Goal: Task Accomplishment & Management: Use online tool/utility

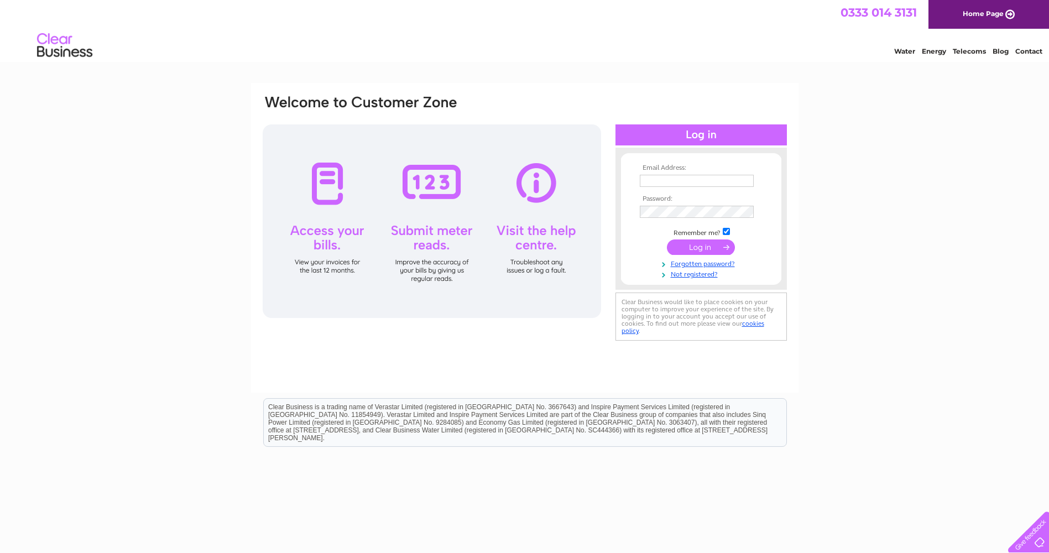
click at [664, 178] on input "text" at bounding box center [697, 181] width 114 height 12
type input "stephen.king@firstcollegelincs.co.uk"
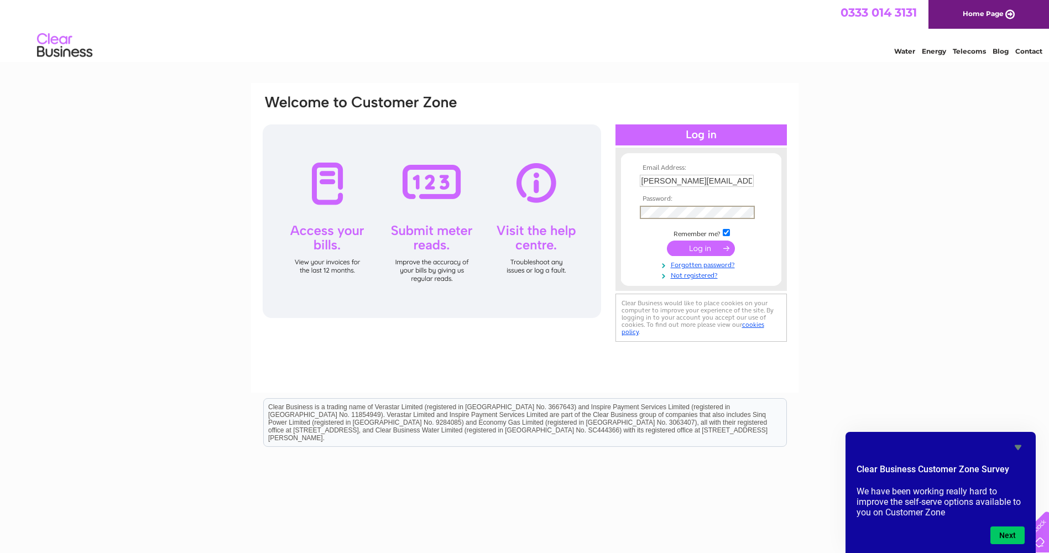
click at [993, 55] on div "Email Address: stephen.king@firstcollegelincs.co.uk Password: Forgotten passwor…" at bounding box center [1001, 49] width 16 height 11
click at [667, 241] on input "submit" at bounding box center [701, 248] width 68 height 15
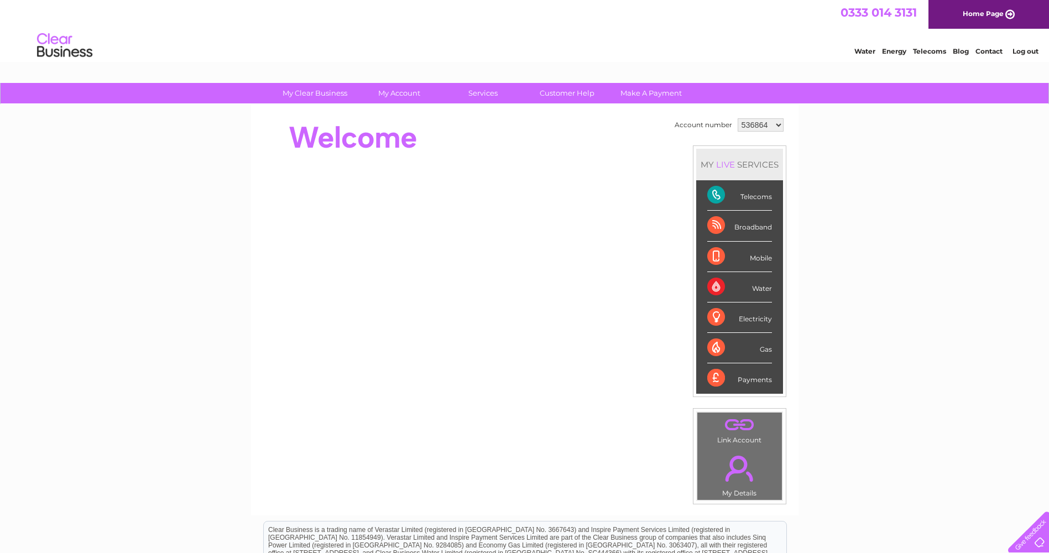
click at [773, 125] on select "536864 1127723" at bounding box center [761, 124] width 46 height 13
select select "1127723"
click at [738, 118] on select "536864 1127723" at bounding box center [761, 124] width 46 height 13
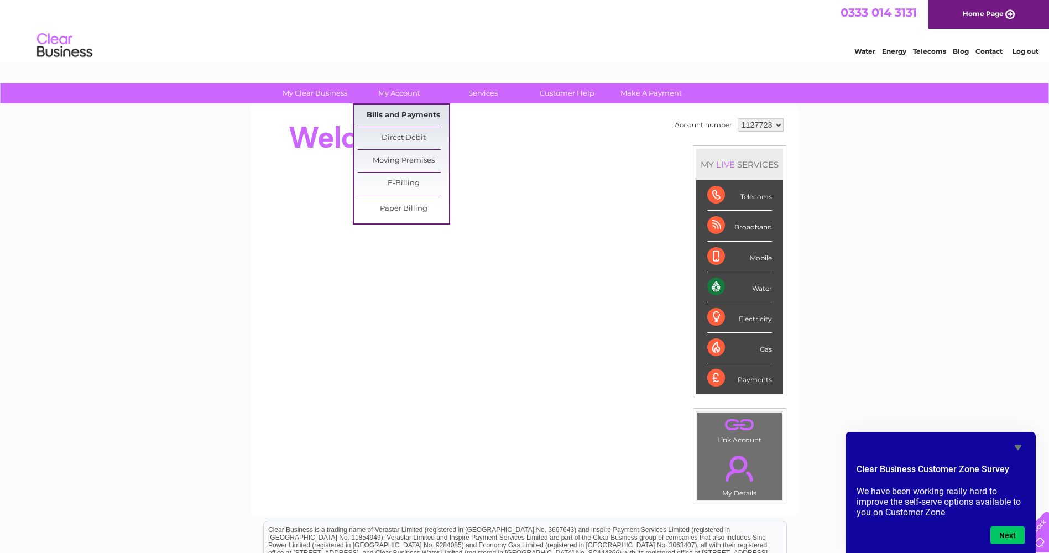
click at [423, 113] on link "Bills and Payments" at bounding box center [403, 116] width 91 height 22
click at [397, 110] on link "Bills and Payments" at bounding box center [403, 116] width 91 height 22
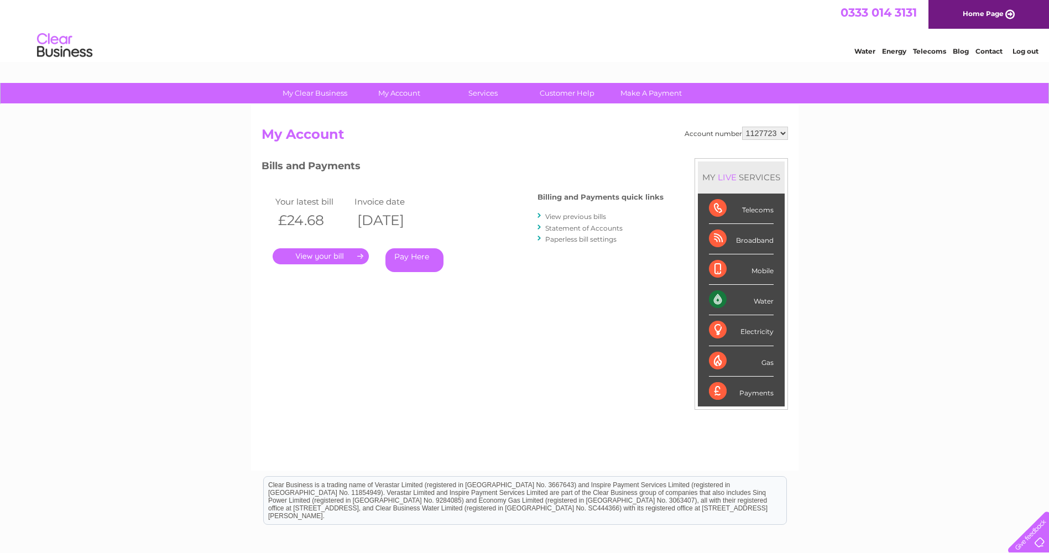
click at [341, 254] on link "." at bounding box center [321, 256] width 96 height 16
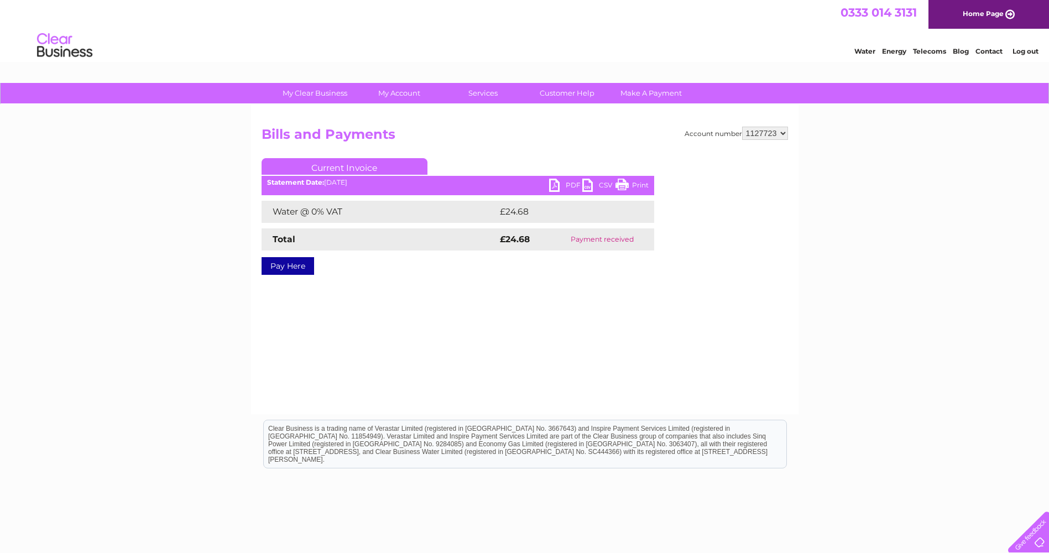
click at [568, 183] on link "PDF" at bounding box center [565, 187] width 33 height 16
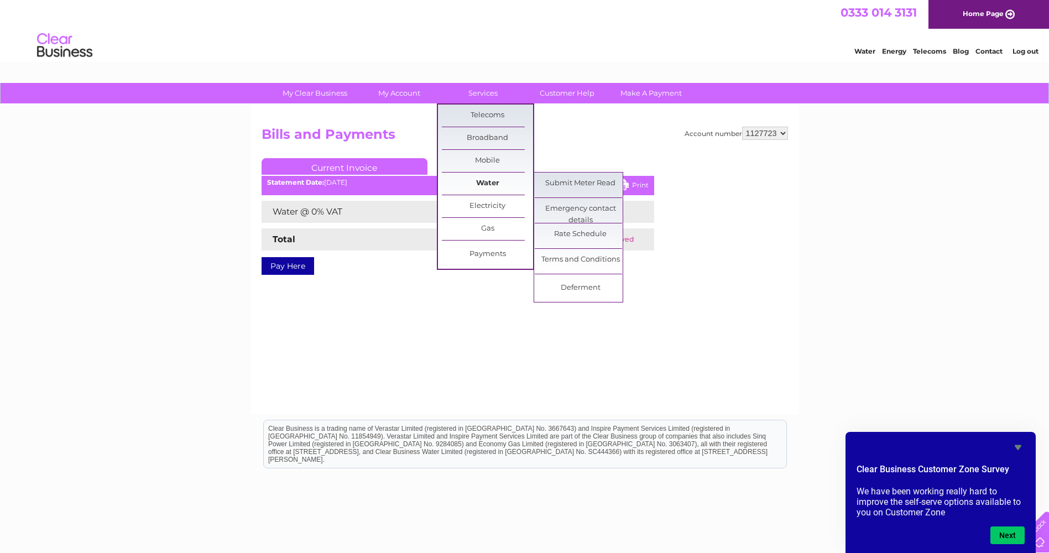
click at [493, 180] on link "Water" at bounding box center [487, 184] width 91 height 22
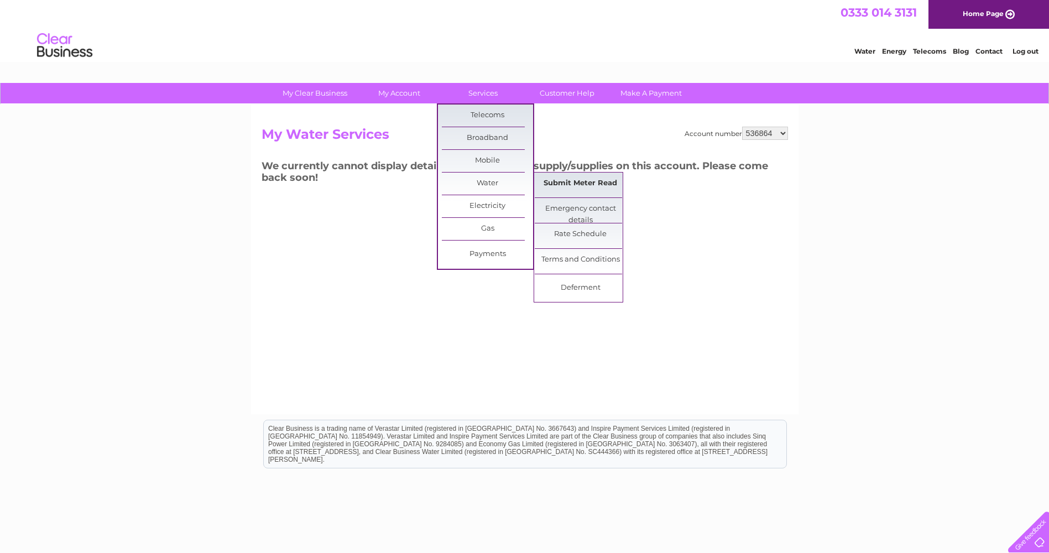
click at [590, 186] on link "Submit Meter Read" at bounding box center [580, 184] width 91 height 22
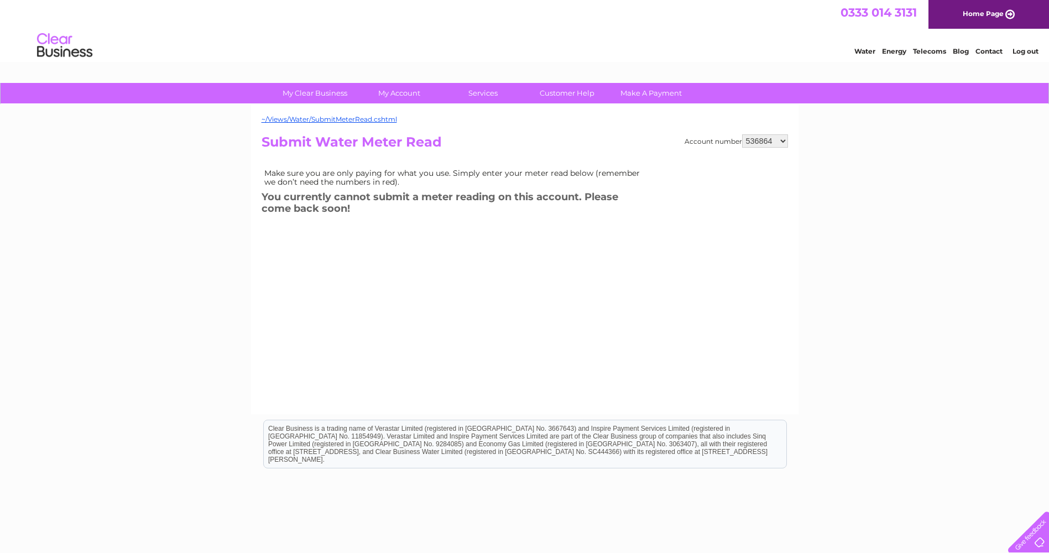
click at [786, 142] on select "536864 1127723" at bounding box center [765, 140] width 46 height 13
select select "1127723"
click at [743, 134] on select "536864 1127723" at bounding box center [765, 140] width 46 height 13
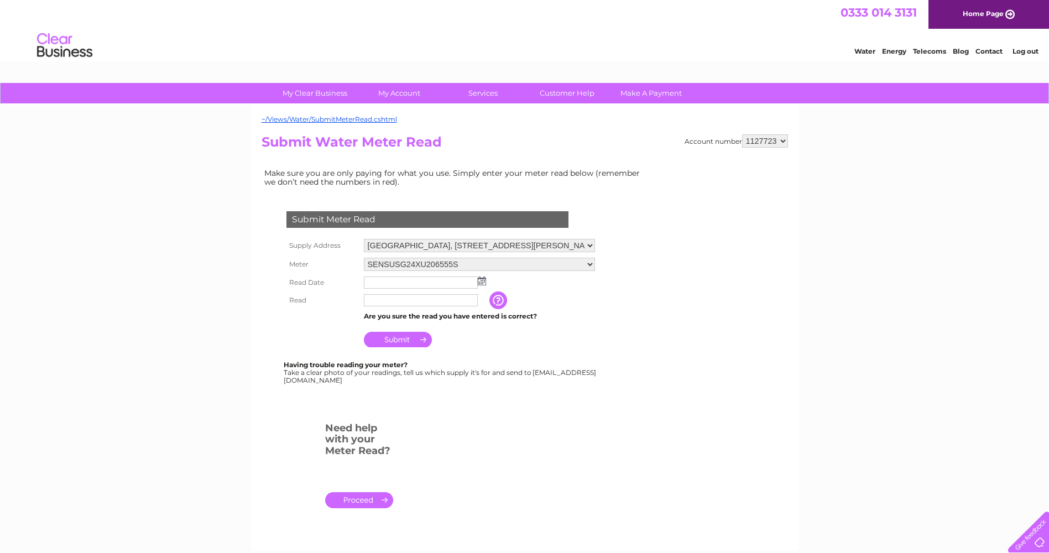
click at [376, 283] on input "text" at bounding box center [421, 283] width 114 height 12
click at [488, 285] on td at bounding box center [479, 283] width 237 height 19
click at [483, 281] on img at bounding box center [482, 281] width 8 height 9
click at [389, 329] on link "1" at bounding box center [391, 329] width 17 height 11
type input "2025/09/01"
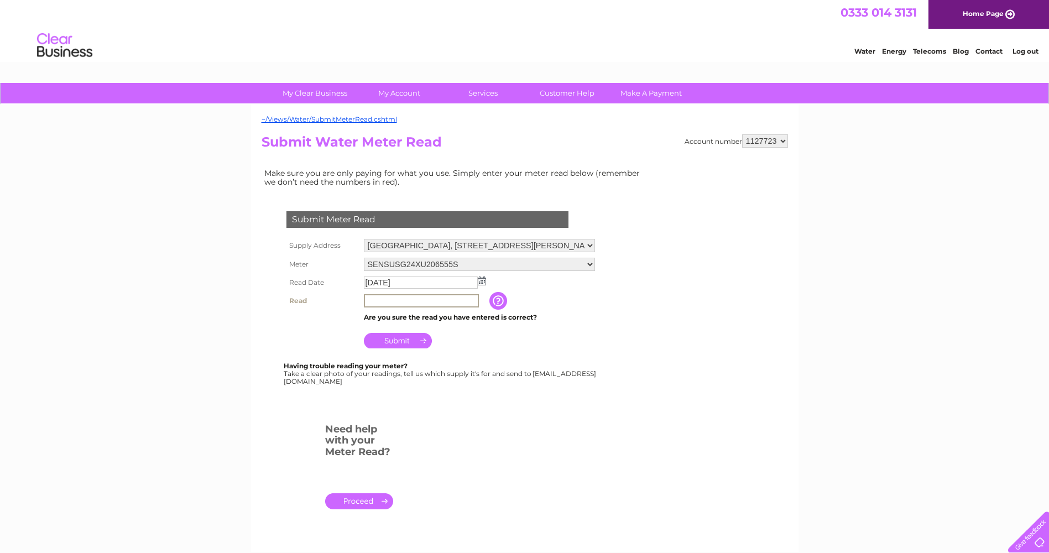
click at [382, 300] on input "text" at bounding box center [421, 300] width 115 height 13
click at [502, 301] on input "button" at bounding box center [500, 301] width 20 height 18
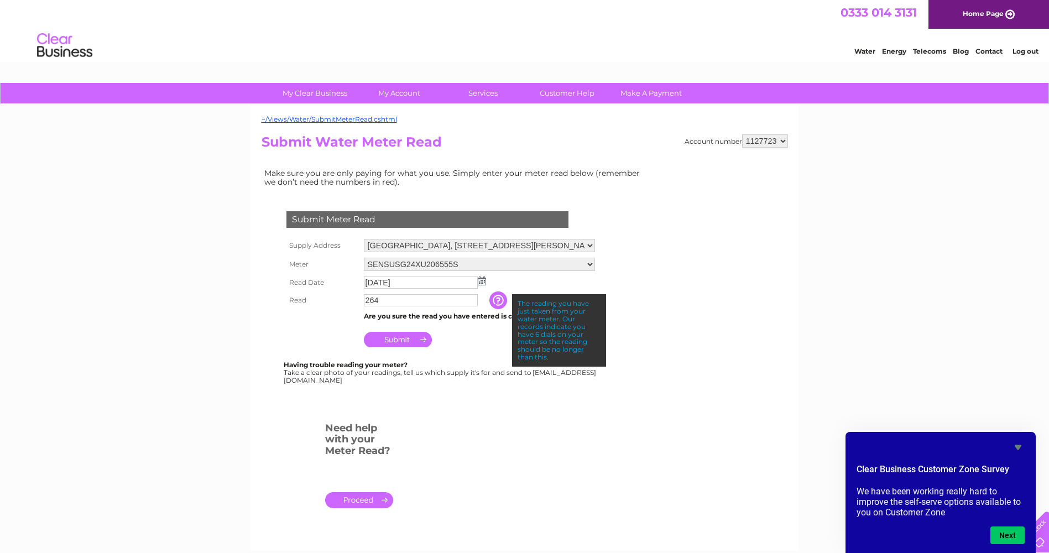
click at [606, 423] on form "Submit Meter Read Supply Address First College, 19 Ida Road, Skegness, Lincolns…" at bounding box center [455, 364] width 387 height 351
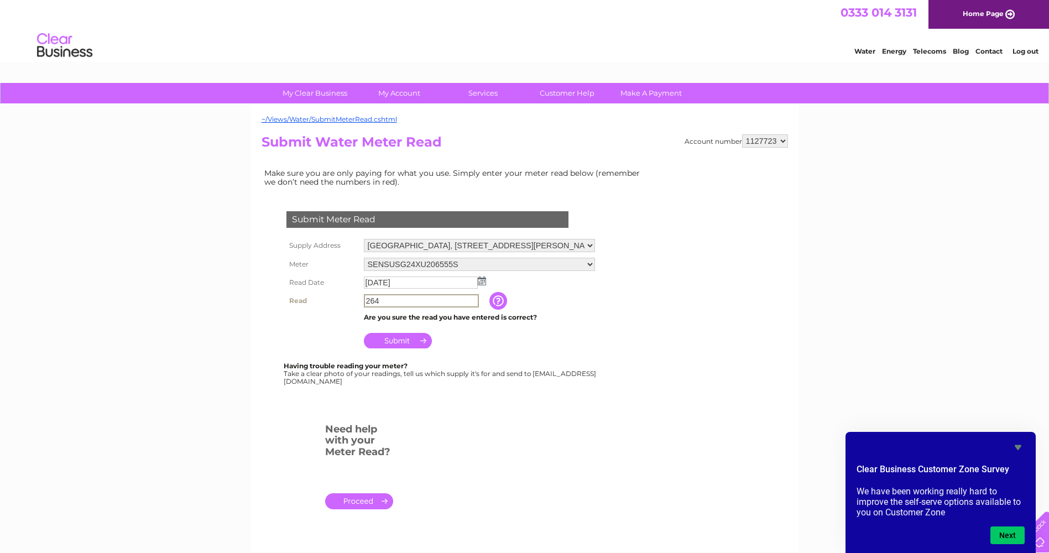
click at [374, 299] on input "264" at bounding box center [421, 300] width 115 height 13
click at [558, 443] on form "Submit Meter Read Supply Address First College, 19 Ida Road, Skegness, Lincolns…" at bounding box center [455, 365] width 387 height 352
drag, startPoint x: 399, startPoint y: 303, endPoint x: 363, endPoint y: 299, distance: 36.2
click at [363, 299] on td "264" at bounding box center [425, 301] width 128 height 19
click at [399, 301] on input "264" at bounding box center [421, 300] width 115 height 13
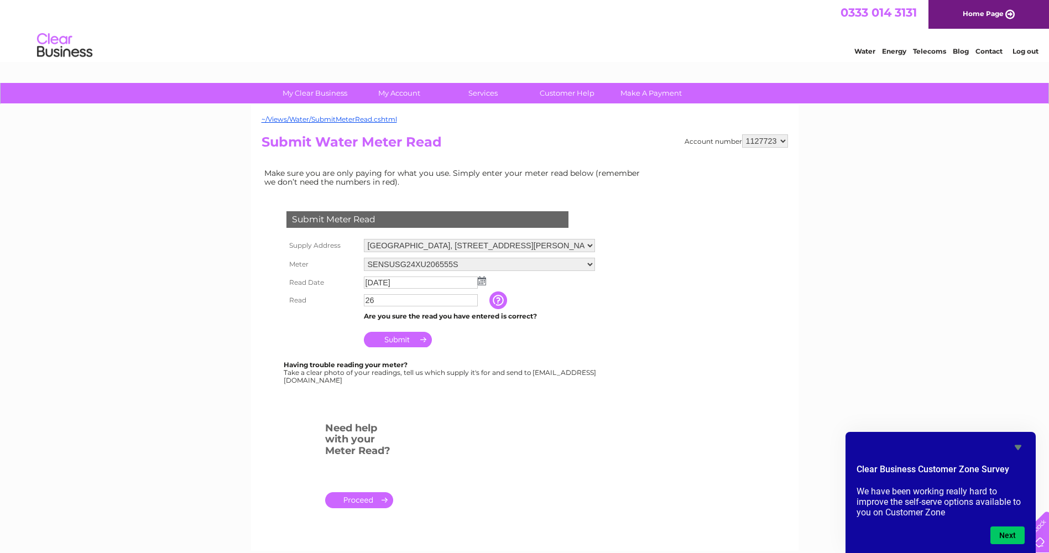
click at [393, 336] on input "Submit" at bounding box center [398, 339] width 68 height 15
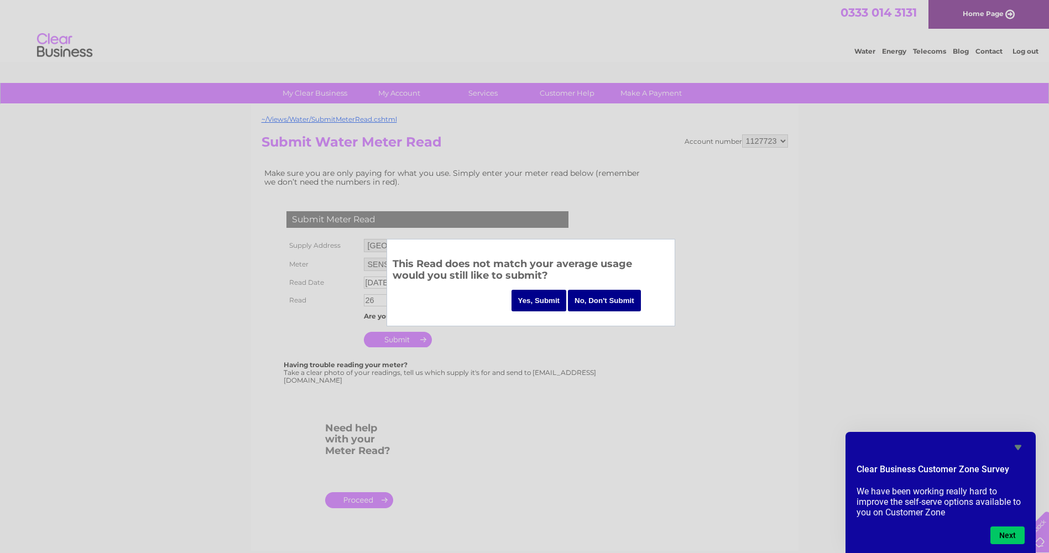
click at [602, 297] on input "No, Don't Submit" at bounding box center [604, 301] width 73 height 22
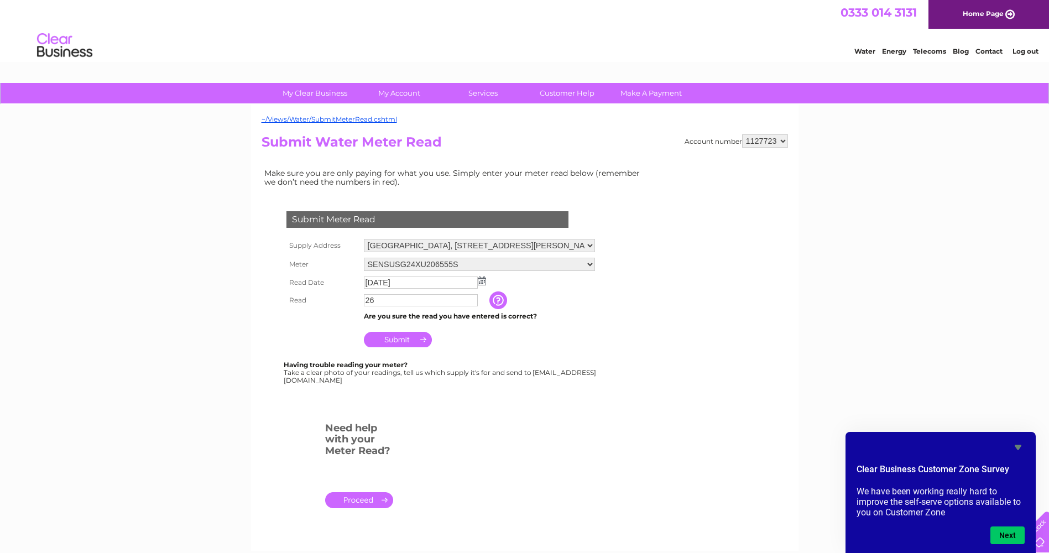
click at [376, 300] on input "26" at bounding box center [421, 300] width 114 height 12
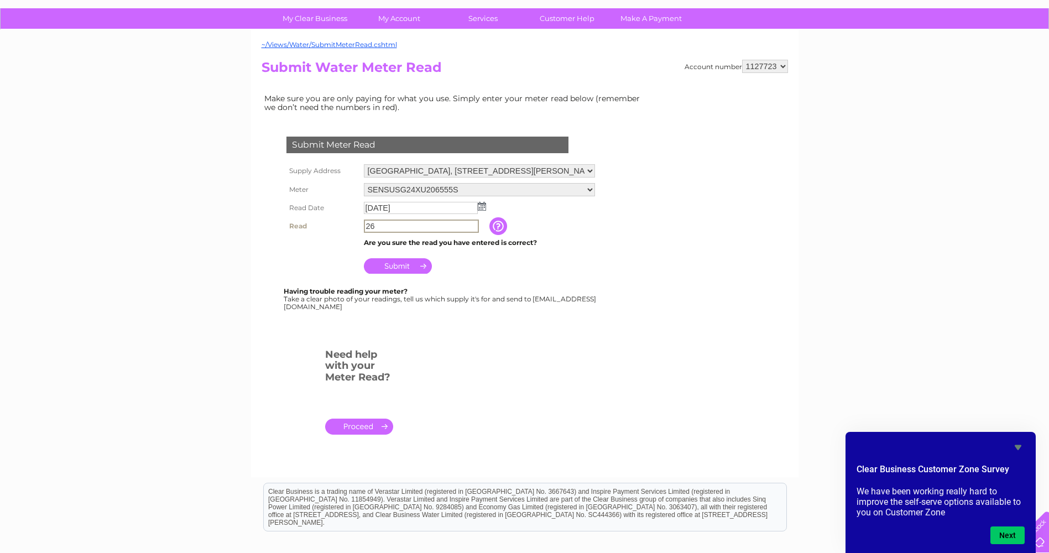
scroll to position [55, 0]
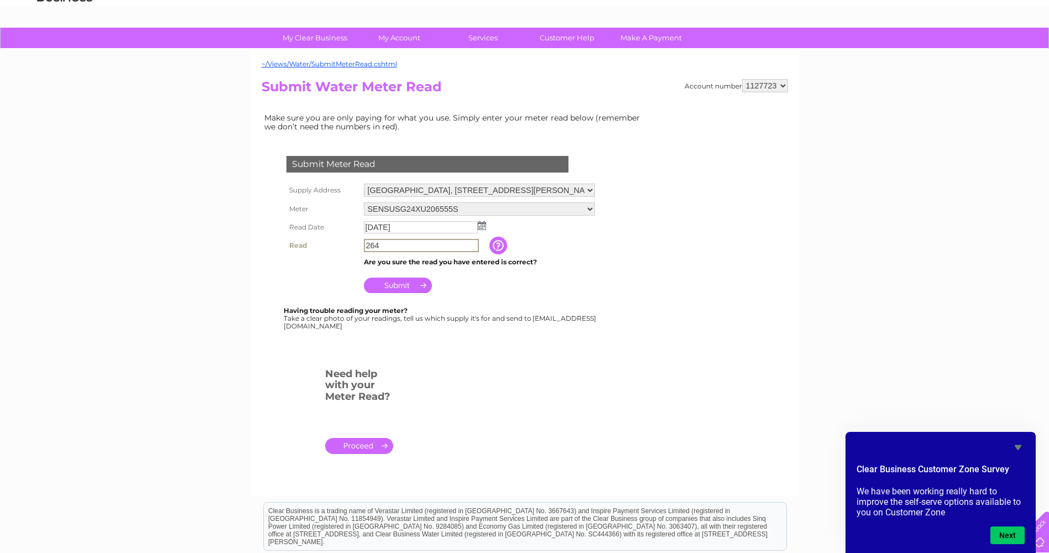
type input "264"
click at [394, 284] on input "Submit" at bounding box center [398, 285] width 68 height 15
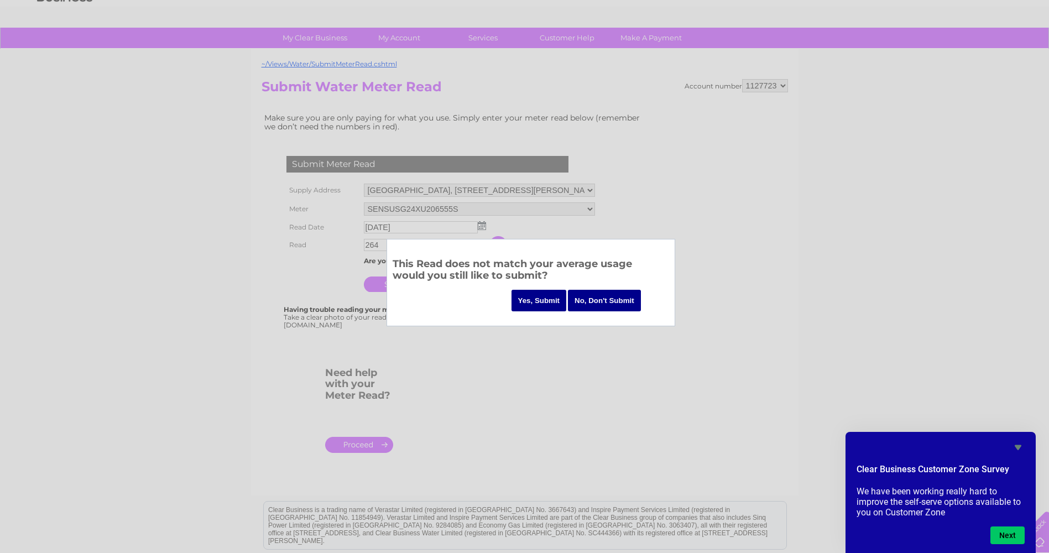
click at [624, 295] on input "No, Don't Submit" at bounding box center [604, 301] width 73 height 22
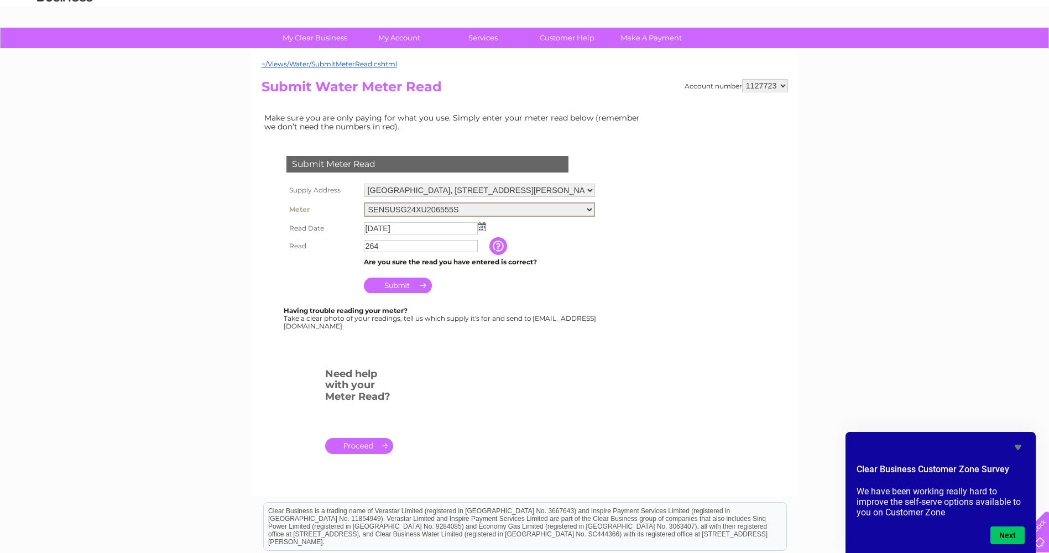
click at [588, 209] on select "SENSUSG24XU206555S" at bounding box center [479, 209] width 231 height 14
click at [377, 445] on link "." at bounding box center [359, 445] width 68 height 16
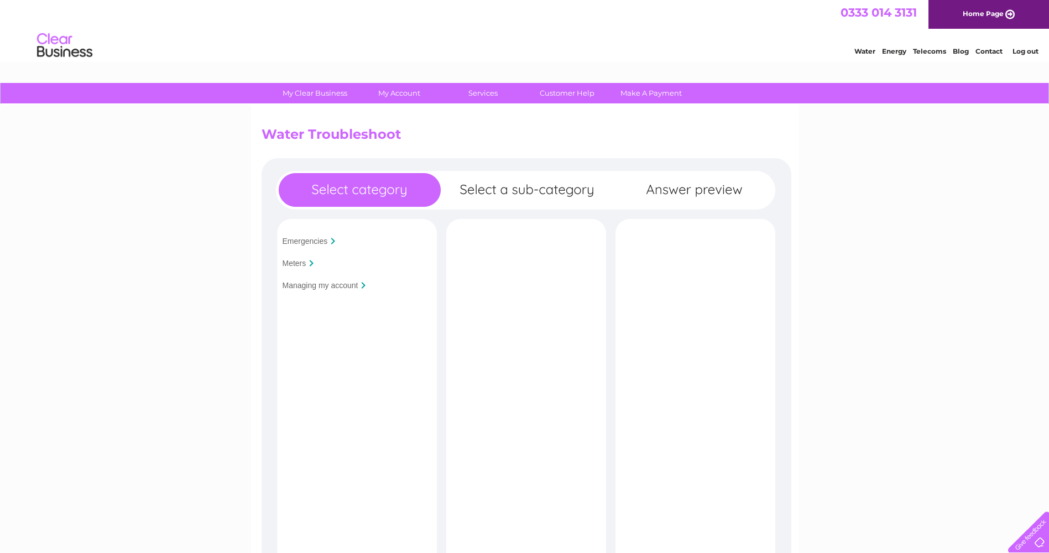
click at [304, 264] on input "Meters" at bounding box center [295, 263] width 24 height 9
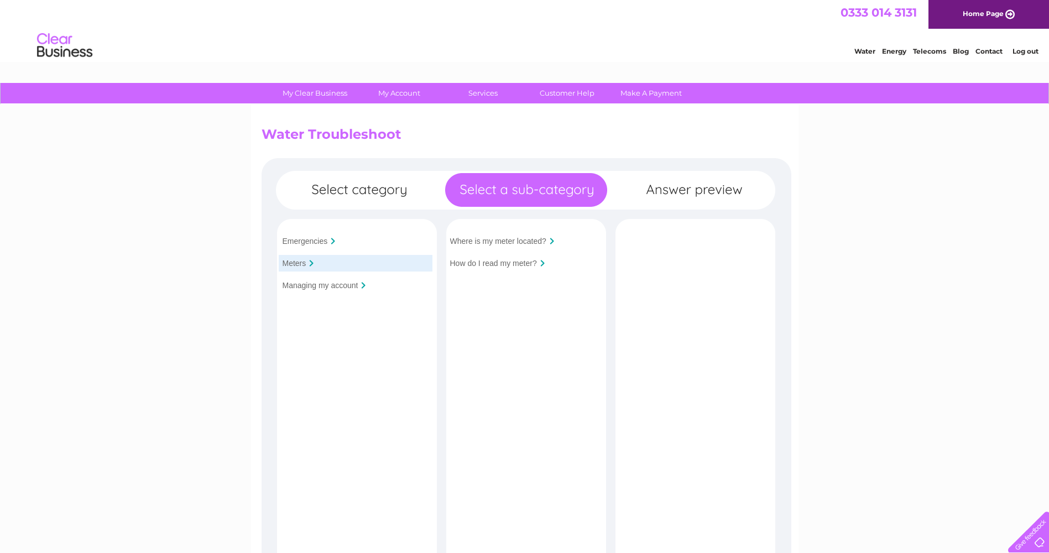
click at [505, 261] on input "How do I read my meter?" at bounding box center [493, 263] width 87 height 9
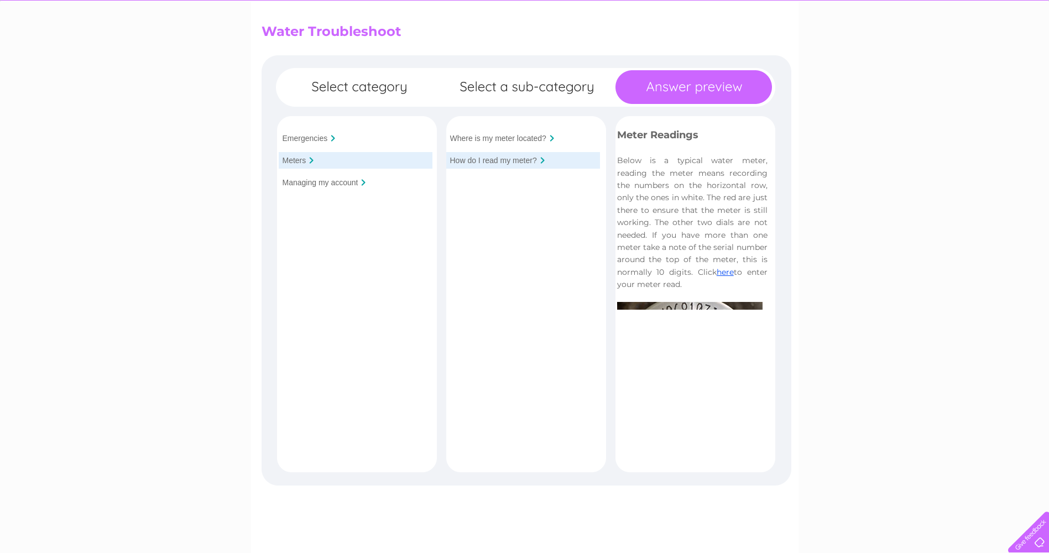
scroll to position [111, 0]
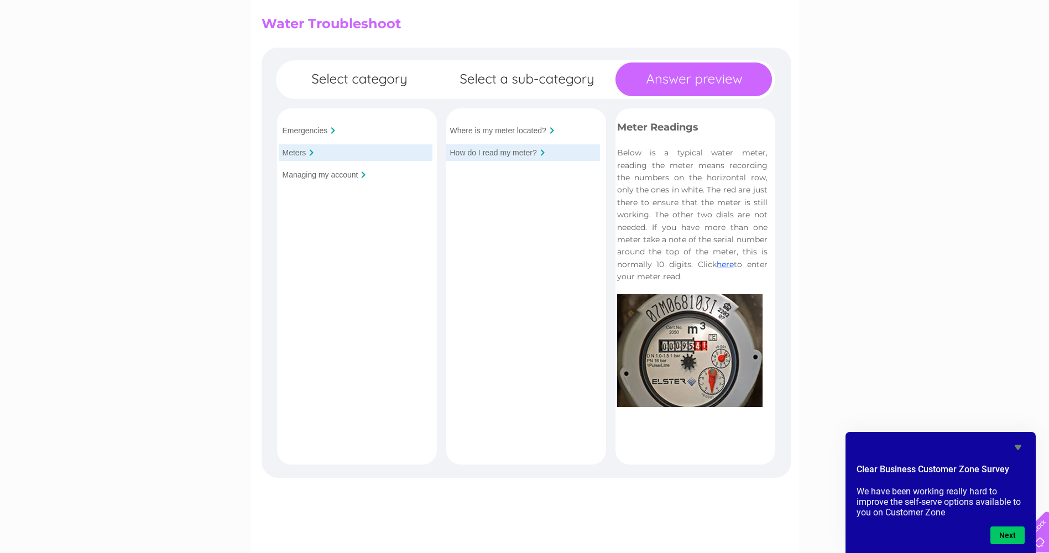
click at [872, 194] on div "My Clear Business Login Details My Details My Preferences Link Account My Accou…" at bounding box center [524, 367] width 1049 height 790
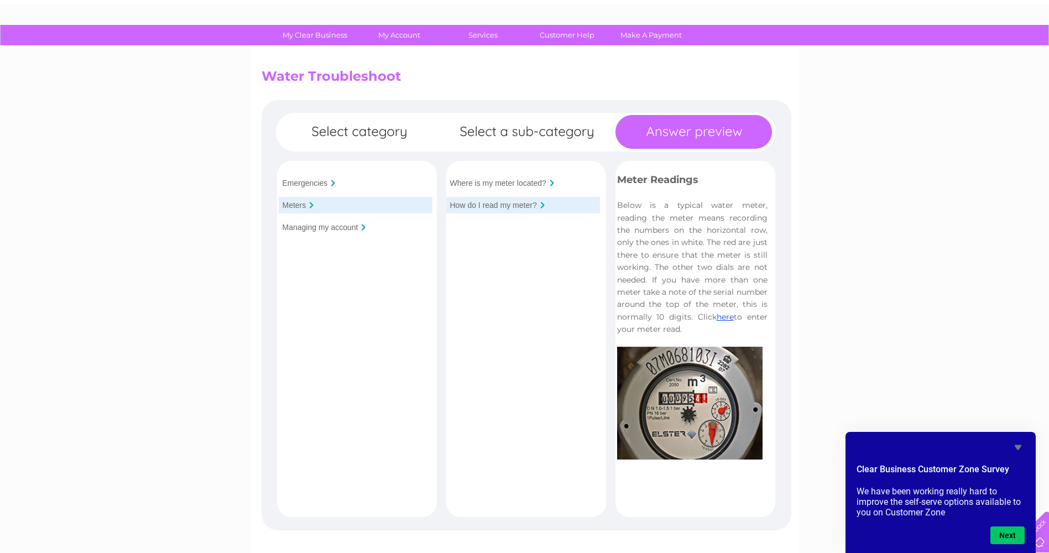
scroll to position [0, 0]
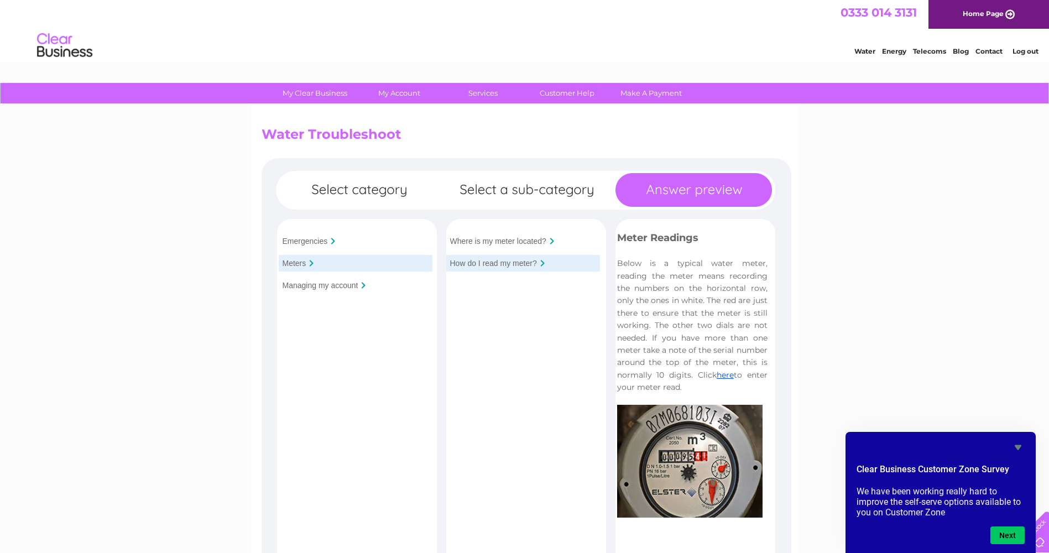
click at [1034, 51] on link "Log out" at bounding box center [1026, 51] width 26 height 8
